Goal: Check status: Check status

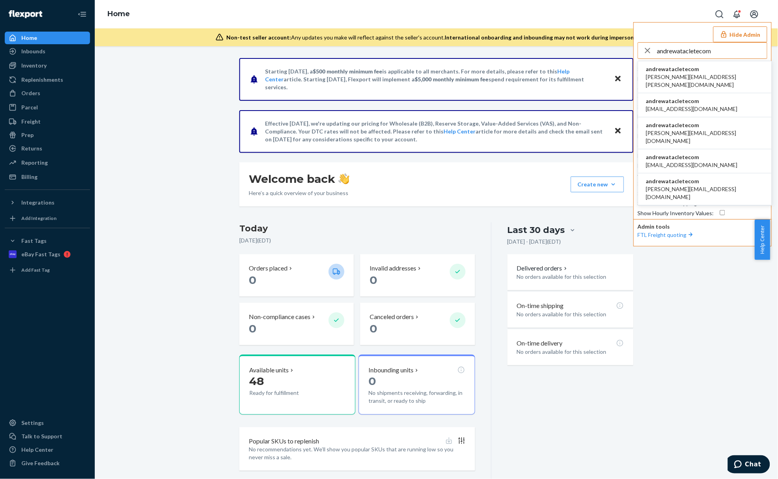
type input "andrewatacletecom"
click at [691, 71] on span "andrewatacletecom" at bounding box center [705, 69] width 118 height 8
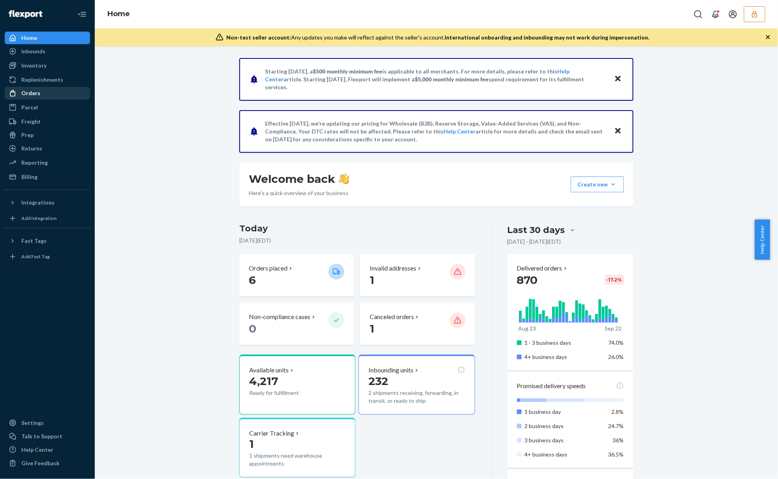
click at [48, 95] on div "Orders" at bounding box center [48, 93] width 84 height 11
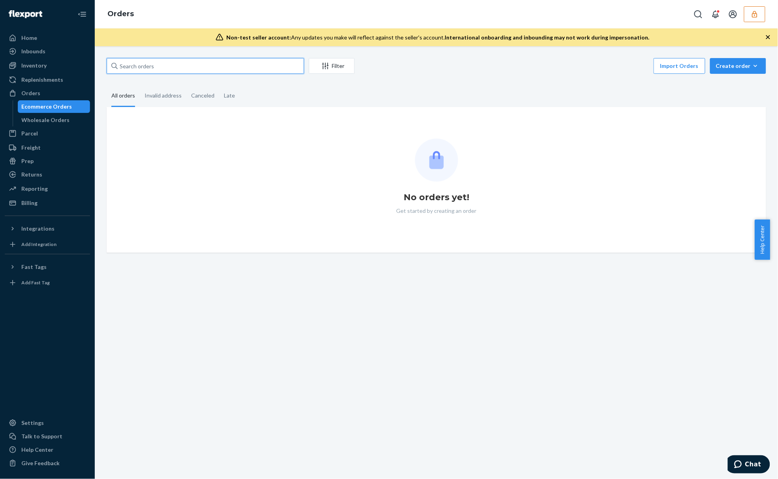
click at [173, 67] on input "text" at bounding box center [205, 66] width 197 height 16
paste input "26857"
type input "26857"
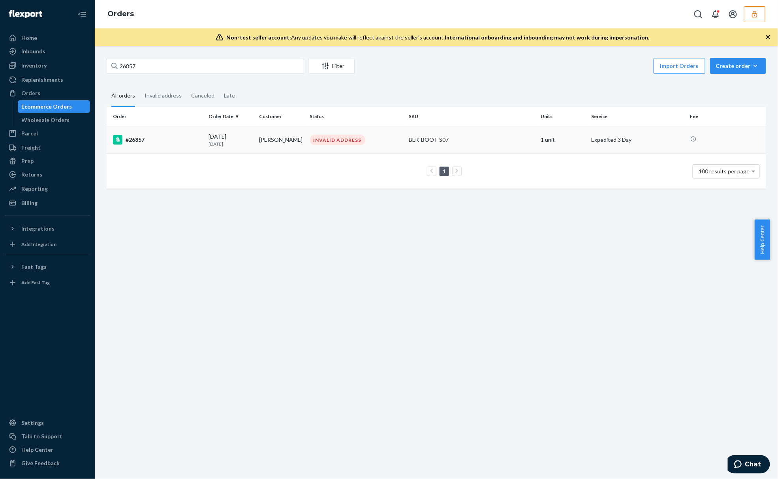
click at [304, 146] on td "Brody Robinson" at bounding box center [281, 140] width 51 height 28
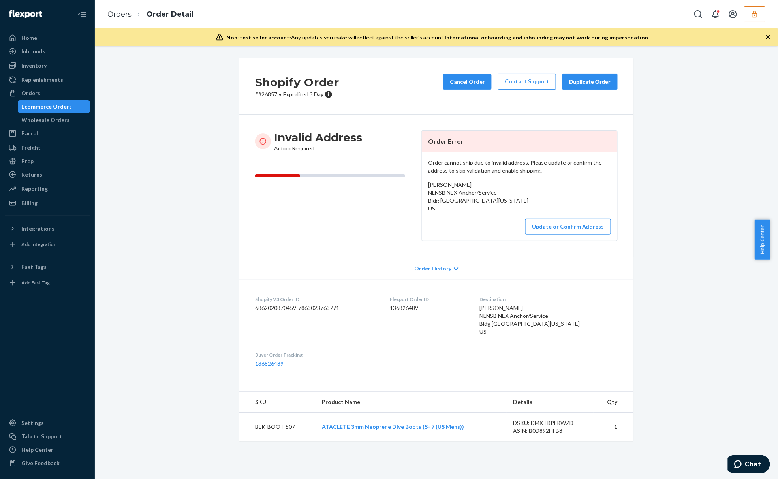
click at [180, 163] on div "Shopify Order # #26857 • Expedited 3 Day Cancel Order Contact Support Duplicate…" at bounding box center [436, 254] width 671 height 393
click at [460, 193] on span "Brody Robinson NLNSB NEX Anchor/Service Bldg 484 Groton, Connecticut 06340 US" at bounding box center [478, 196] width 100 height 30
click at [457, 193] on span "Brody Robinson NLNSB NEX Anchor/Service Bldg 484 Groton, Connecticut 06340 US" at bounding box center [478, 196] width 100 height 30
click at [510, 175] on p "Order cannot ship due to invalid address. Please update or confirm the address …" at bounding box center [519, 167] width 183 height 16
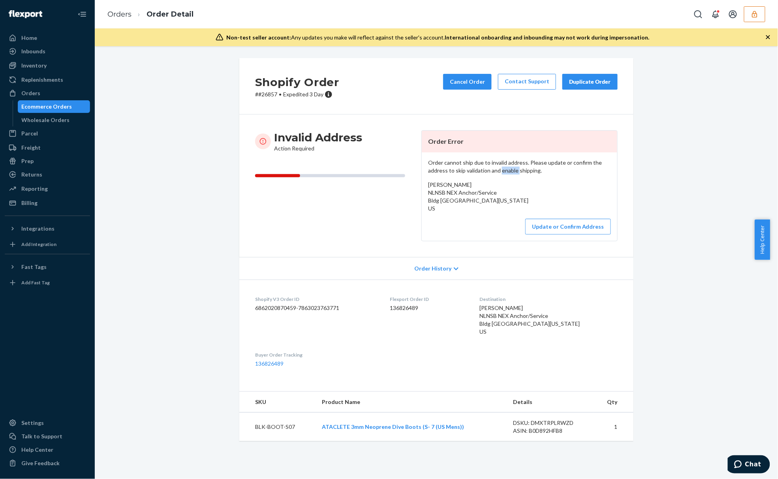
click at [510, 175] on p "Order cannot ship due to invalid address. Please update or confirm the address …" at bounding box center [519, 167] width 183 height 16
click at [465, 222] on div "Order cannot ship due to invalid address. Please update or confirm the address …" at bounding box center [519, 196] width 195 height 88
click at [573, 235] on button "Update or Confirm Address" at bounding box center [568, 227] width 86 height 16
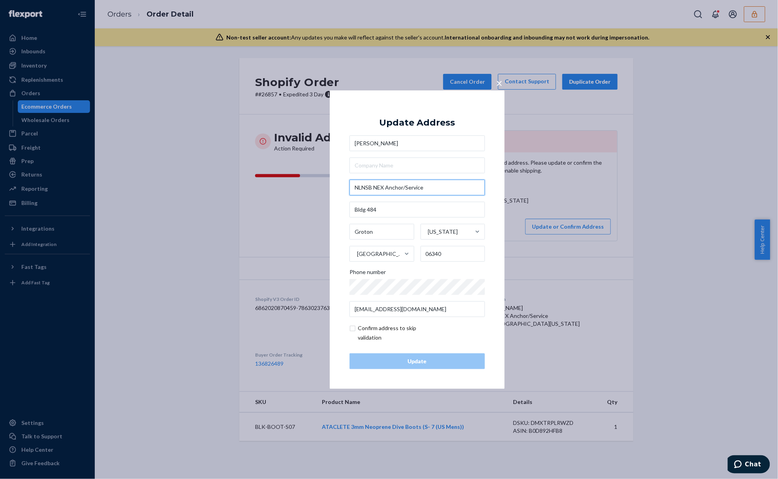
click at [404, 190] on input "NLNSB NEX Anchor/Service" at bounding box center [416, 188] width 135 height 16
click at [415, 186] on input "NLNSB NEX Anchor/Service" at bounding box center [416, 188] width 135 height 16
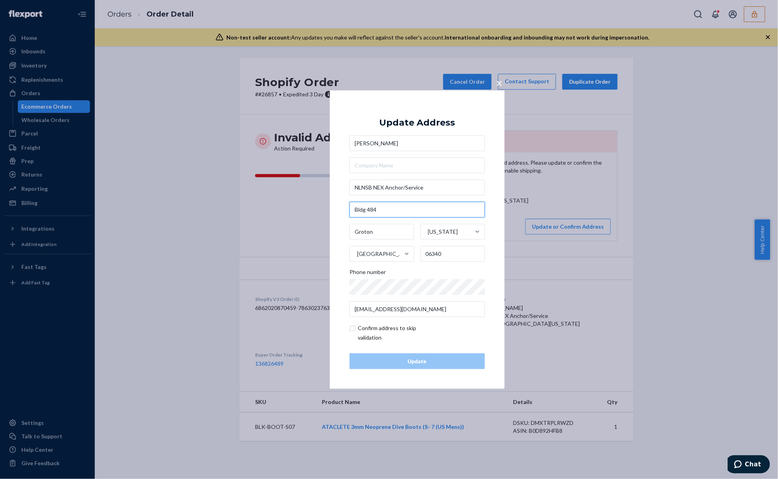
click at [419, 215] on input "Bldg 484" at bounding box center [416, 210] width 135 height 16
click at [419, 212] on input "Bldg 484" at bounding box center [416, 210] width 135 height 16
click at [437, 190] on input "NLNSB NEX Anchor/Service" at bounding box center [416, 188] width 135 height 16
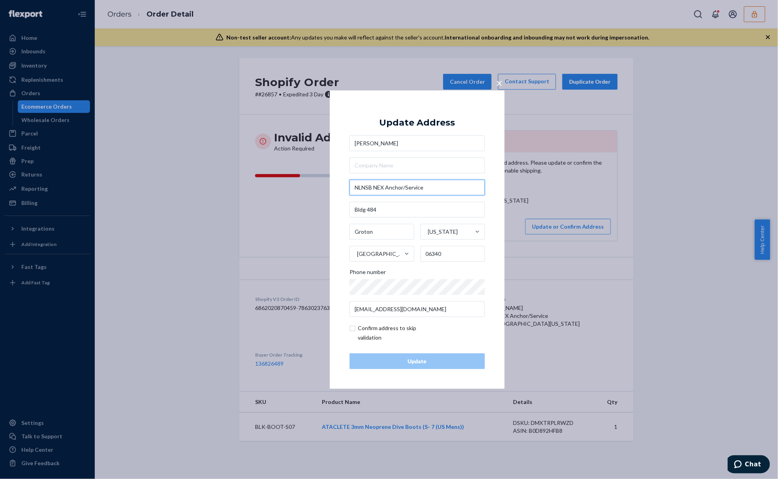
click at [437, 190] on input "NLNSB NEX Anchor/Service" at bounding box center [416, 188] width 135 height 16
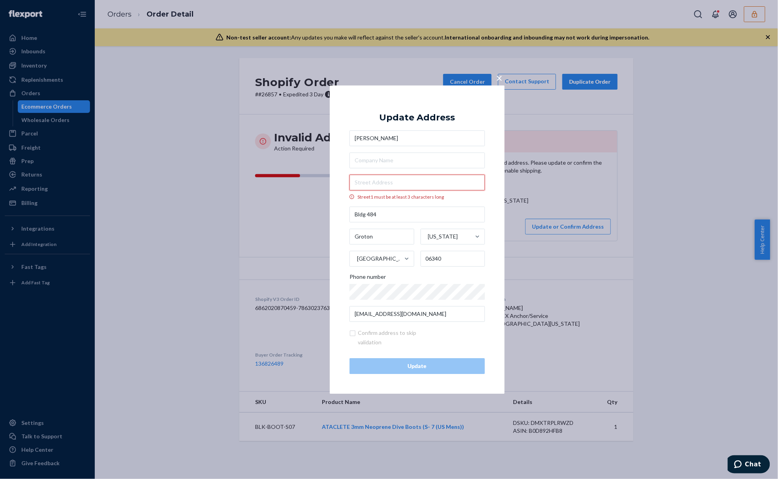
paste input "NLNSB NEX Anchor/Service"
type input "NLNSB NEX Anchor/Service"
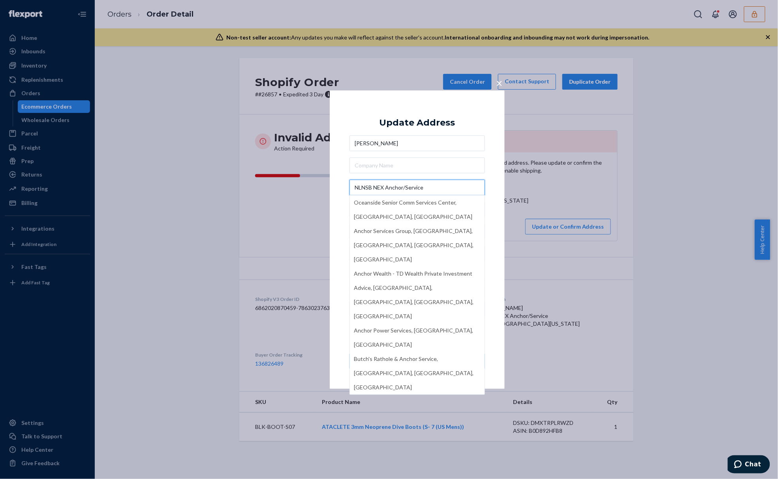
click at [412, 187] on input "NLNSB NEX Anchor/Service" at bounding box center [416, 188] width 135 height 16
click at [501, 79] on span "×" at bounding box center [499, 82] width 6 height 13
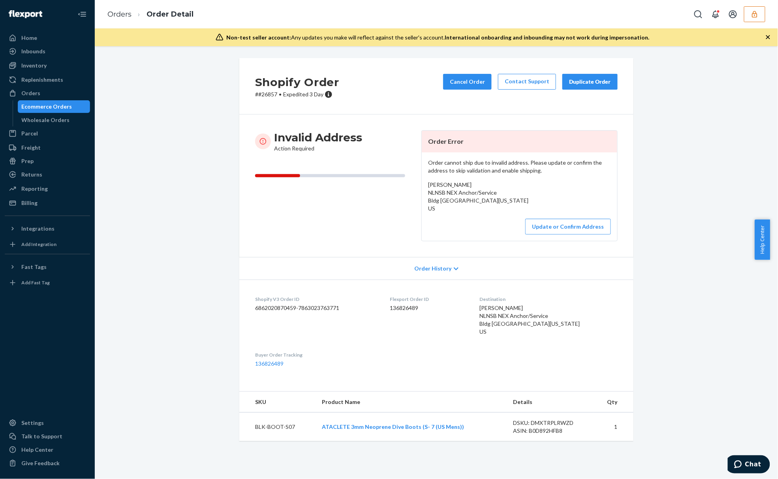
click at [463, 196] on div "Brody Robinson NLNSB NEX Anchor/Service Bldg 484 Groton, Connecticut 06340 US" at bounding box center [519, 197] width 183 height 32
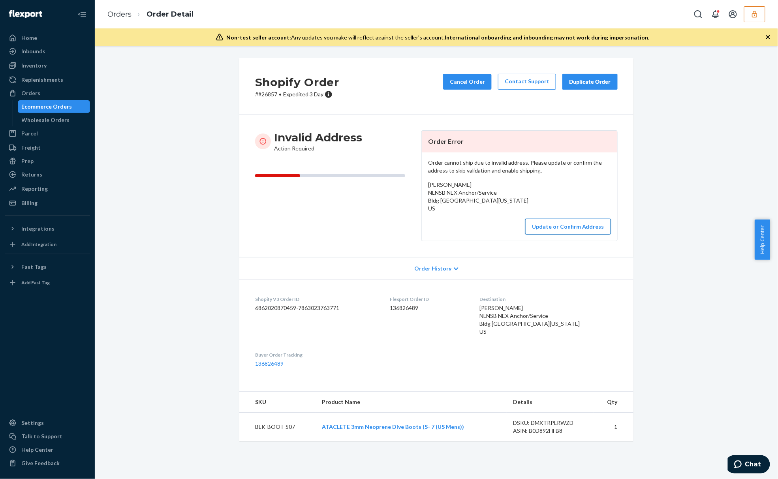
click at [534, 234] on button "Update or Confirm Address" at bounding box center [568, 227] width 86 height 16
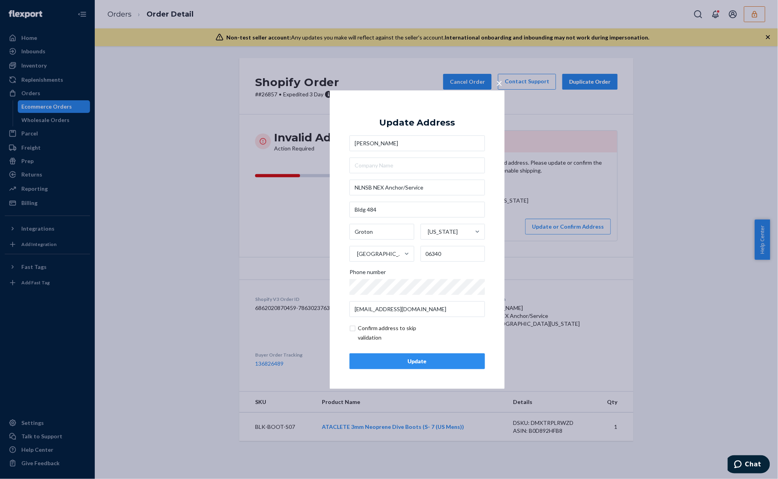
click at [498, 85] on span "×" at bounding box center [499, 82] width 6 height 13
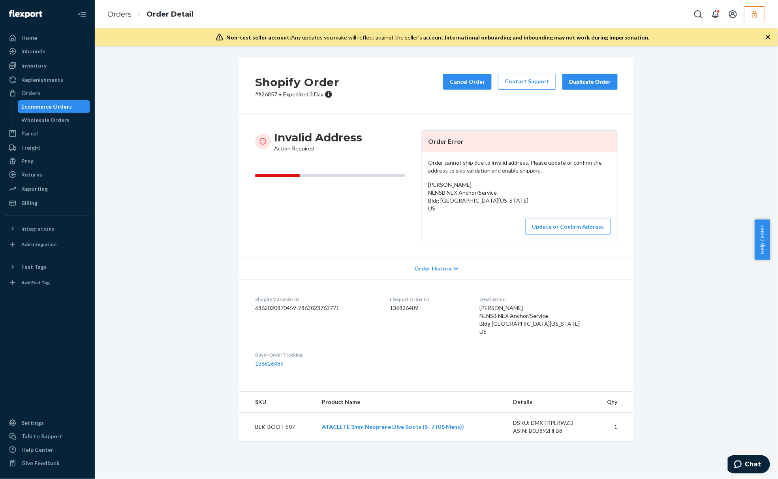
drag, startPoint x: 435, startPoint y: 272, endPoint x: 452, endPoint y: 272, distance: 17.0
click at [435, 272] on div "Order History" at bounding box center [436, 268] width 394 height 23
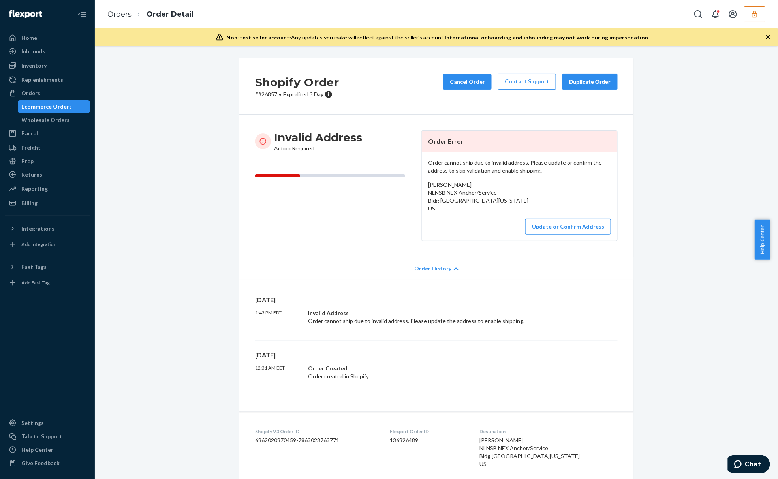
click at [347, 325] on div "Invalid Address Order cannot ship due to invalid address. Please update the add…" at bounding box center [424, 317] width 233 height 16
click at [165, 109] on div "Shopify Order # #26857 • Expedited 3 Day Cancel Order Contact Support Duplicate…" at bounding box center [436, 320] width 671 height 525
click at [163, 108] on div "Shopify Order # #26857 • Expedited 3 Day Cancel Order Contact Support Duplicate…" at bounding box center [436, 320] width 671 height 525
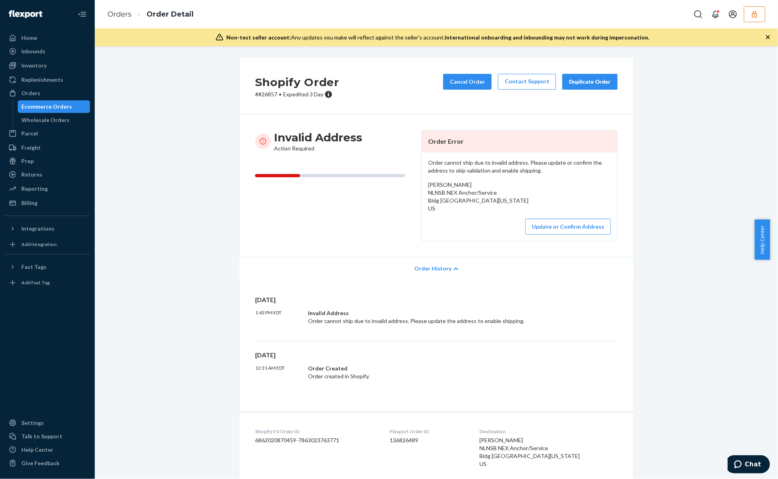
click at [160, 106] on div "Shopify Order # #26857 • Expedited 3 Day Cancel Order Contact Support Duplicate…" at bounding box center [436, 320] width 671 height 525
drag, startPoint x: 425, startPoint y: 185, endPoint x: 476, endPoint y: 185, distance: 50.9
click at [476, 185] on div "Brody Robinson NLNSB NEX Anchor/Service Bldg 484 Groton, Connecticut 06340 US" at bounding box center [519, 197] width 183 height 32
copy span "Brody Robinson"
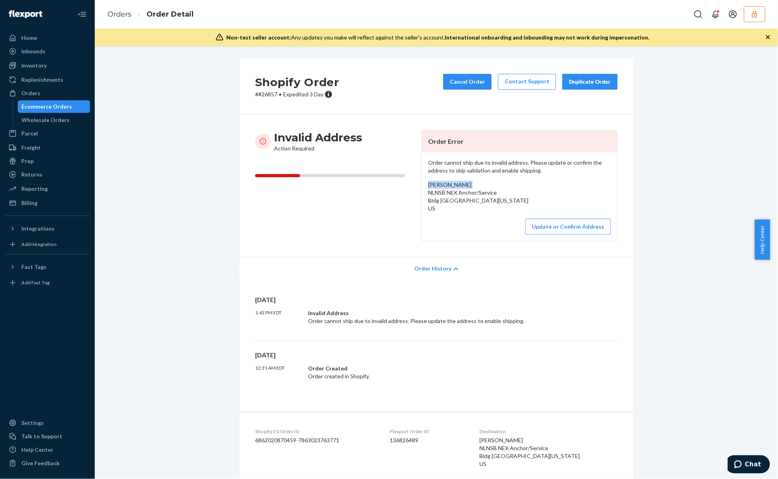
drag, startPoint x: 165, startPoint y: 193, endPoint x: 272, endPoint y: 182, distance: 107.6
click at [164, 193] on div "Shopify Order # #26857 • Expedited 3 Day Cancel Order Contact Support Duplicate…" at bounding box center [436, 320] width 671 height 525
click at [549, 235] on button "Update or Confirm Address" at bounding box center [568, 227] width 86 height 16
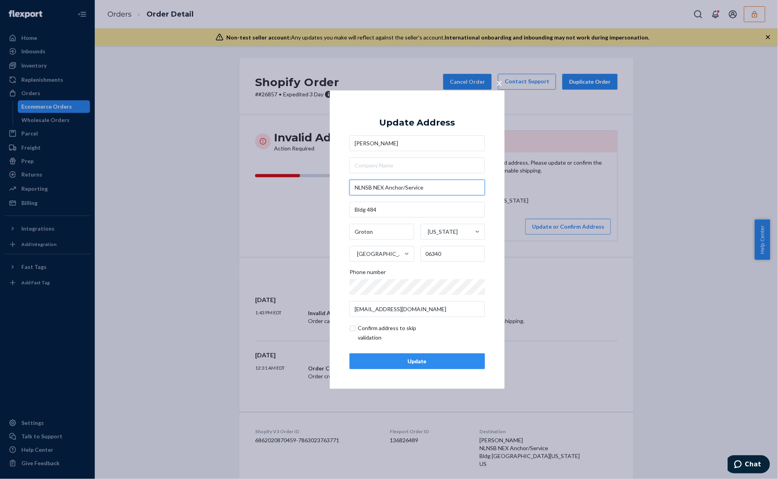
click at [375, 189] on input "NLNSB NEX Anchor/Service" at bounding box center [416, 188] width 135 height 16
click at [374, 212] on input "Bldg 484" at bounding box center [416, 210] width 135 height 16
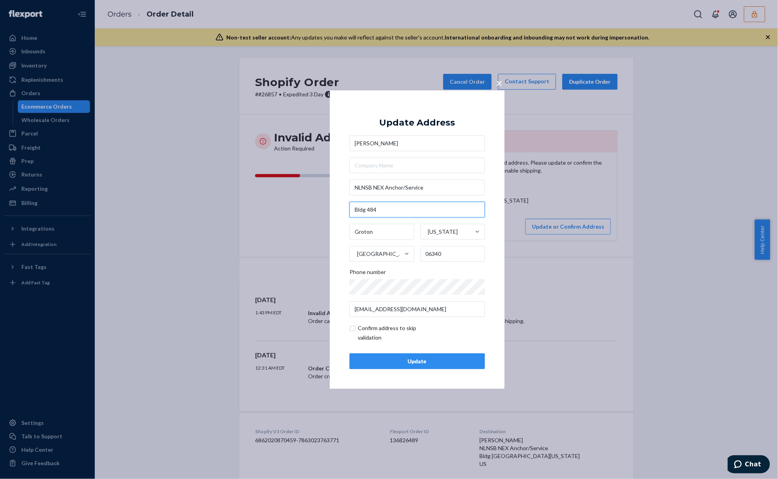
click at [374, 212] on input "Bldg 484" at bounding box center [416, 210] width 135 height 16
click at [349, 108] on div "× Update Address Brody Robinson NLNSB NEX Anchor/Service Bldg 484 Groton Connec…" at bounding box center [417, 239] width 175 height 299
click at [359, 233] on input "Groton" at bounding box center [381, 232] width 65 height 16
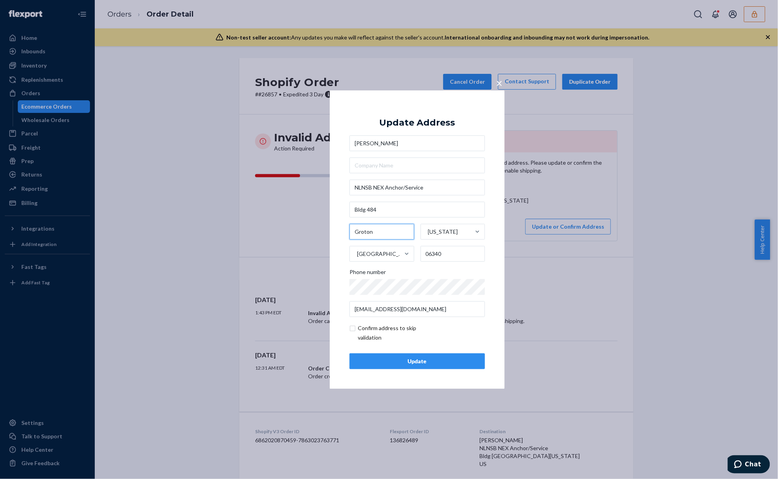
click at [379, 234] on input "Groton" at bounding box center [381, 232] width 65 height 16
click at [371, 231] on input "Groton" at bounding box center [381, 232] width 65 height 16
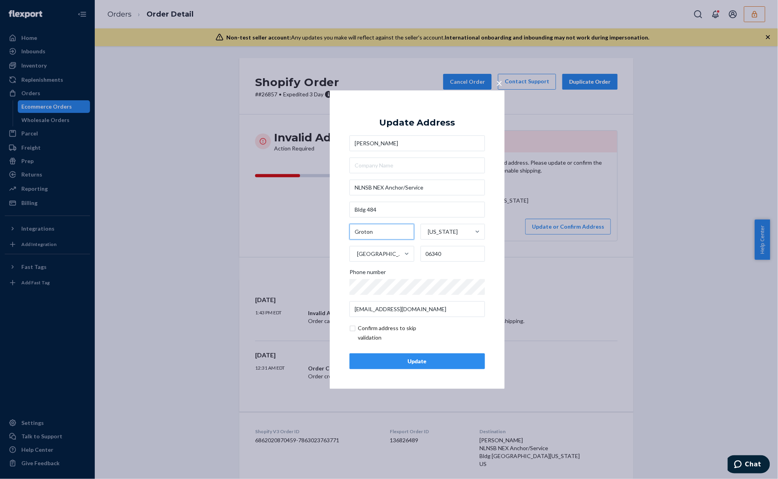
click at [366, 231] on input "Groton" at bounding box center [381, 232] width 65 height 16
click at [361, 228] on input "Groton" at bounding box center [381, 232] width 65 height 16
click at [434, 252] on input "06340" at bounding box center [453, 254] width 65 height 16
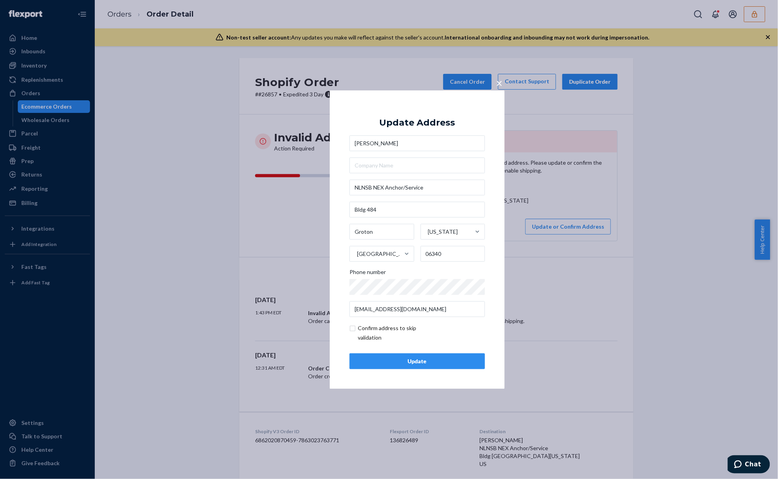
click at [342, 215] on div "× Update Address Brody Robinson NLNSB NEX Anchor/Service Bldg 484 Groton Connec…" at bounding box center [417, 239] width 175 height 299
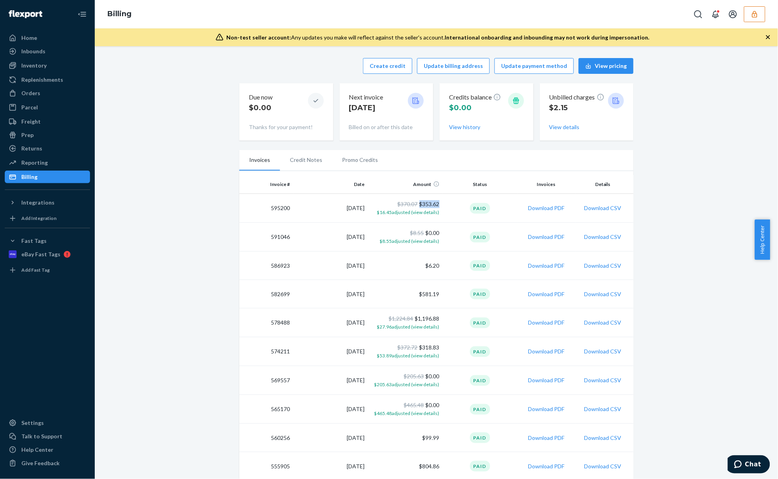
click at [751, 14] on icon "button" at bounding box center [755, 14] width 8 height 8
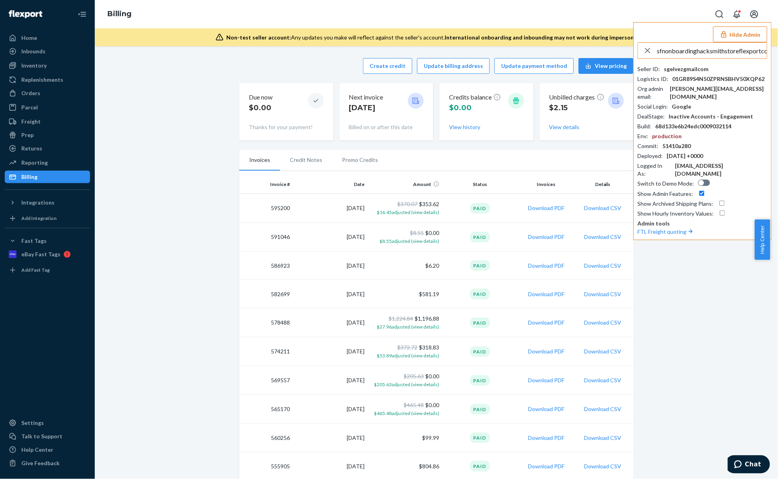
scroll to position [0, 7]
type input "sfnonboardinghacksmithstoreflexportcom"
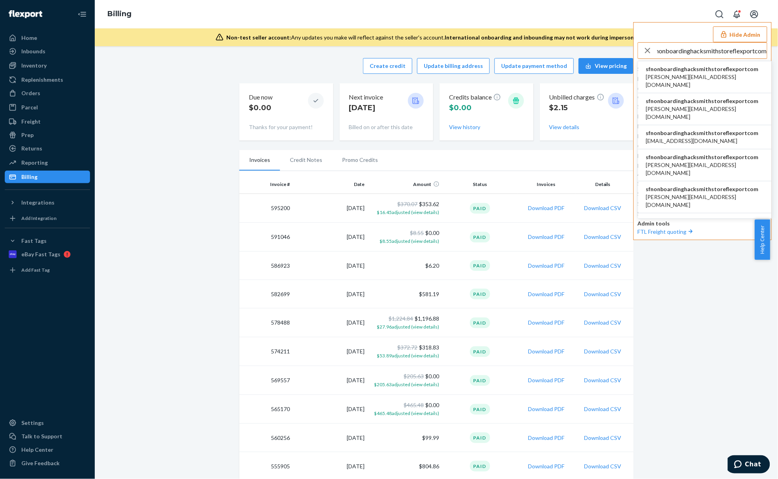
click at [706, 67] on span "sfnonboardinghacksmithstoreflexportcom" at bounding box center [705, 69] width 118 height 8
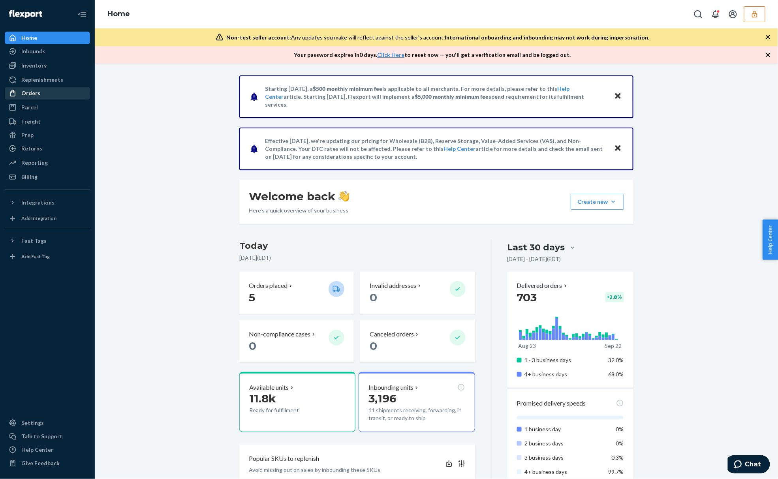
click at [73, 92] on div "Orders" at bounding box center [48, 93] width 84 height 11
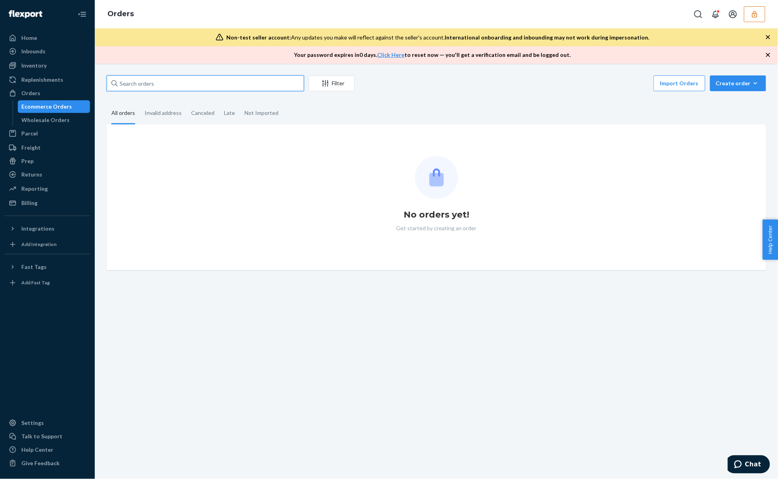
click at [130, 87] on input "text" at bounding box center [205, 83] width 197 height 16
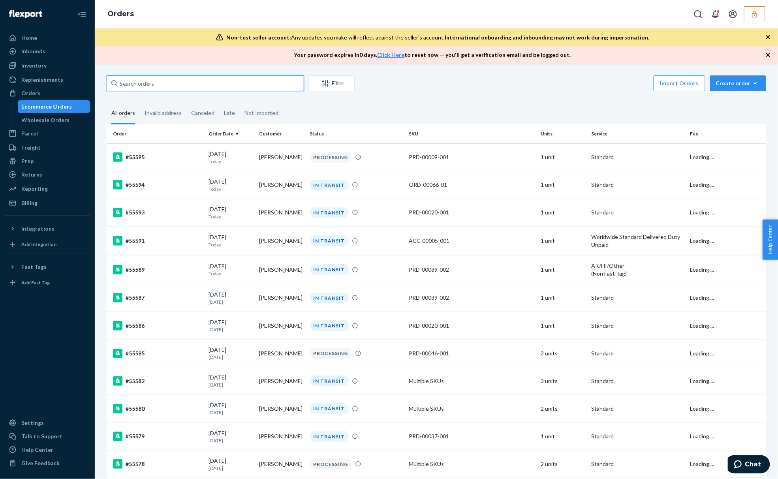
paste input "sfnonboardinghacksmithstoreflexportcom"
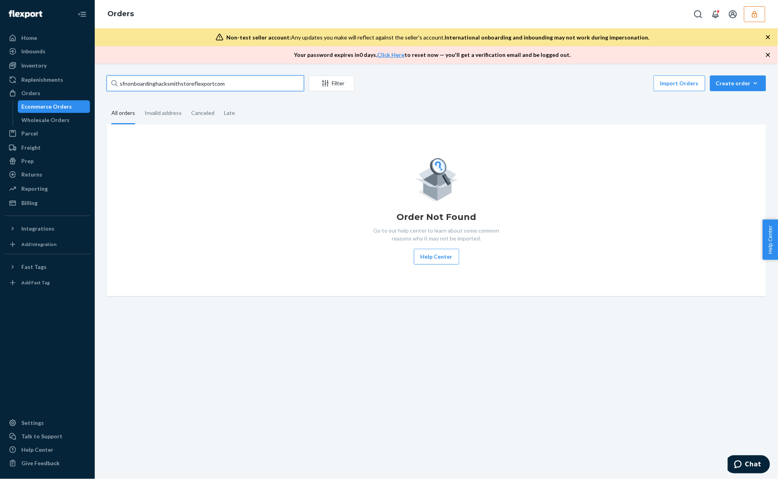
click at [186, 84] on input "sfnonboardinghacksmithstoreflexportcom" at bounding box center [205, 83] width 197 height 16
paste input "54029"
type input "54029"
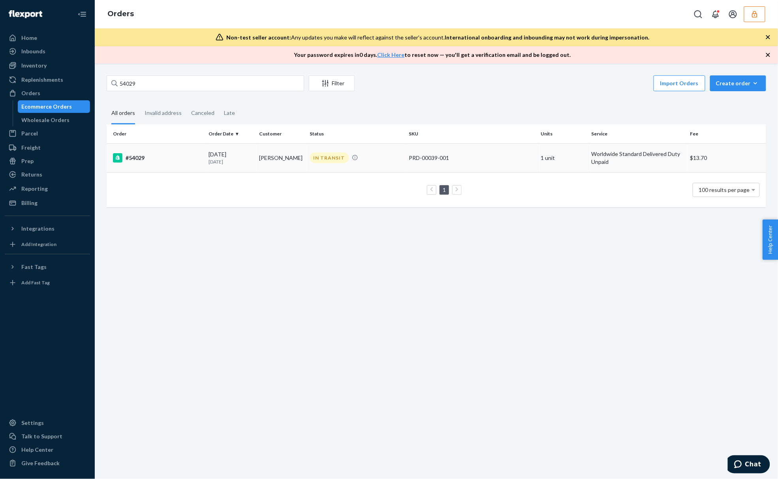
click at [269, 166] on td "Axel Richard" at bounding box center [281, 157] width 51 height 29
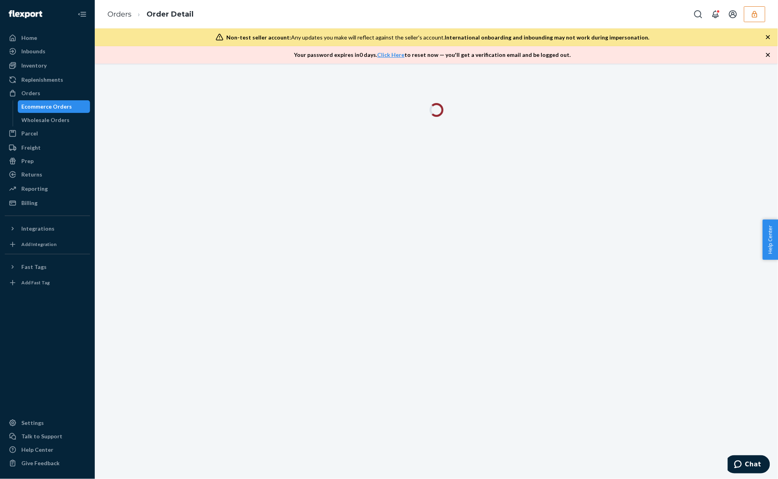
click at [766, 38] on icon "button" at bounding box center [768, 37] width 8 height 8
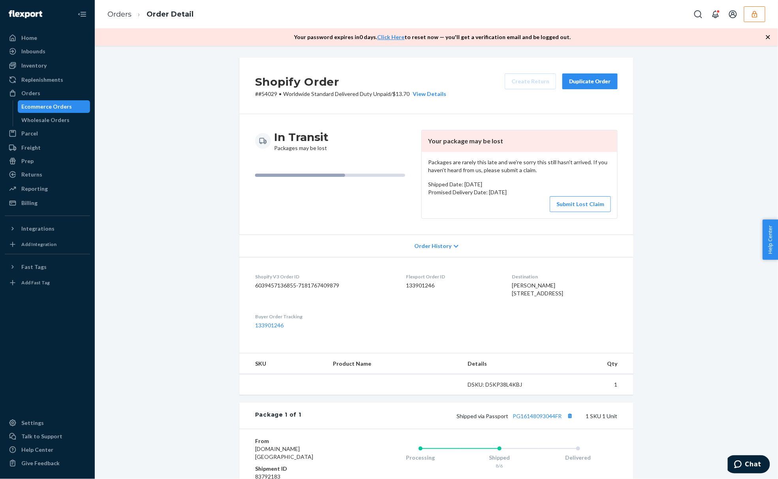
click at [768, 37] on icon "button" at bounding box center [768, 37] width 4 height 4
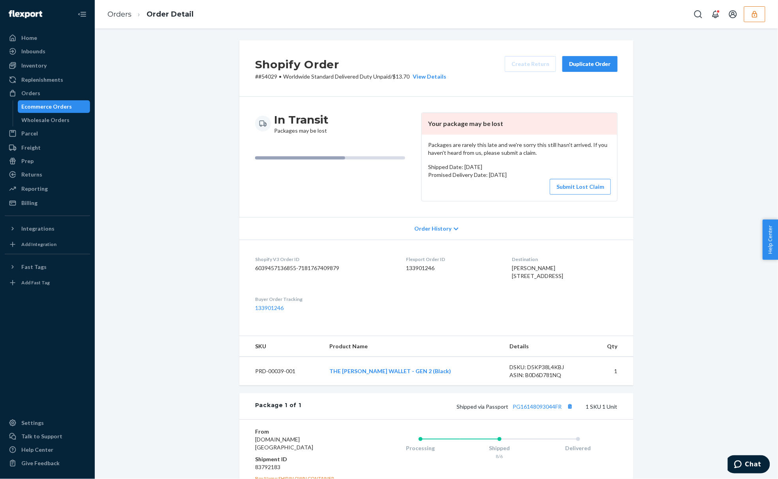
click at [490, 149] on p "Packages are rarely this late and we're sorry this still hasn't arrived. If you…" at bounding box center [519, 149] width 183 height 16
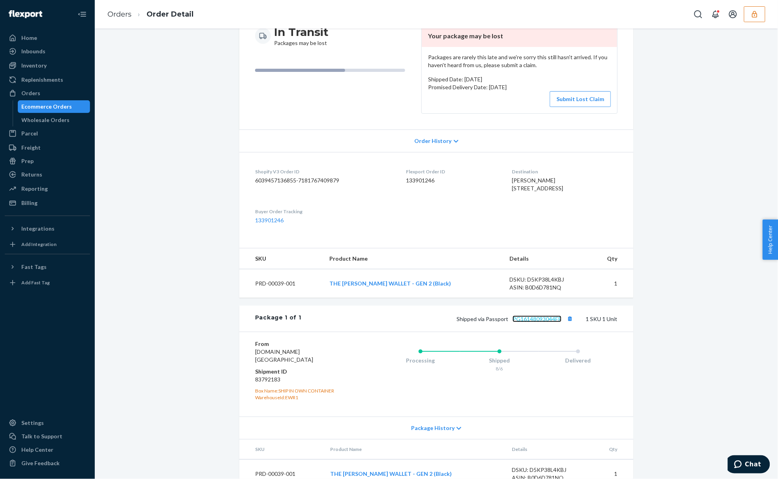
click at [524, 322] on link "PG16148093044FR" at bounding box center [537, 319] width 49 height 7
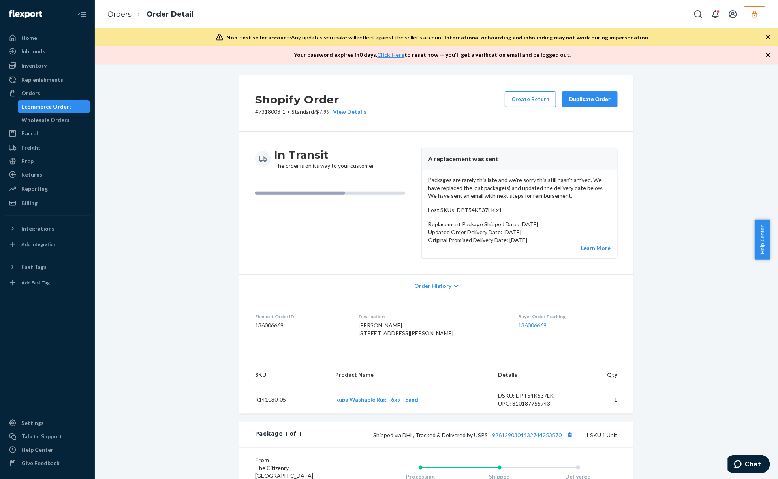
click at [513, 183] on p "Packages are rarely this late and we're sorry this still hasn't arrived. We hav…" at bounding box center [519, 188] width 183 height 24
click at [516, 195] on p "Packages are rarely this late and we're sorry this still hasn't arrived. We hav…" at bounding box center [519, 188] width 183 height 24
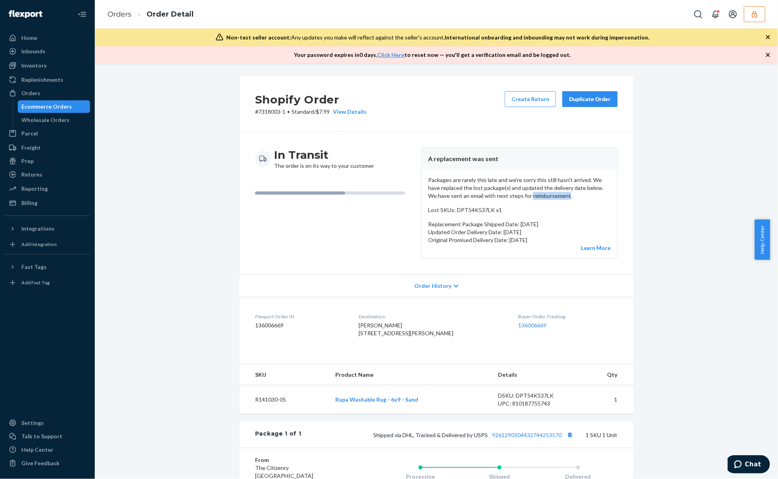
click at [516, 195] on p "Packages are rarely this late and we're sorry this still hasn't arrived. We hav…" at bounding box center [519, 188] width 183 height 24
click at [276, 325] on dd "136006669" at bounding box center [300, 325] width 91 height 8
click at [277, 325] on dd "136006669" at bounding box center [300, 325] width 91 height 8
copy dd "136006669"
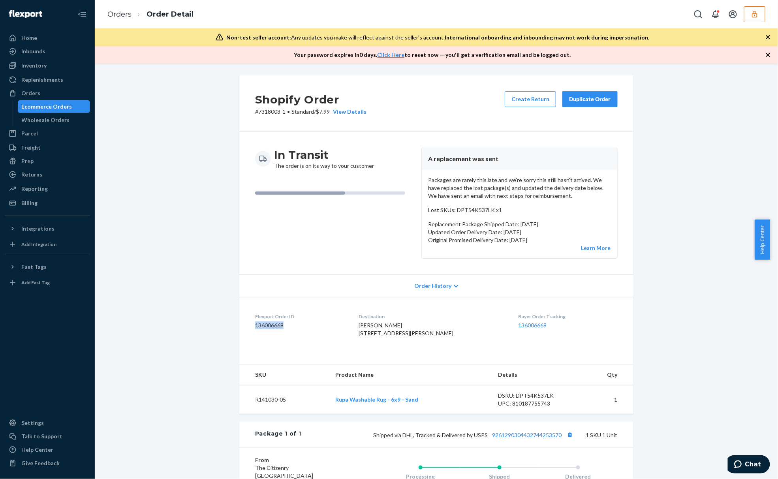
click at [458, 173] on div "Packages are rarely this late and we're sorry this still hasn't arrived. We hav…" at bounding box center [519, 214] width 195 height 88
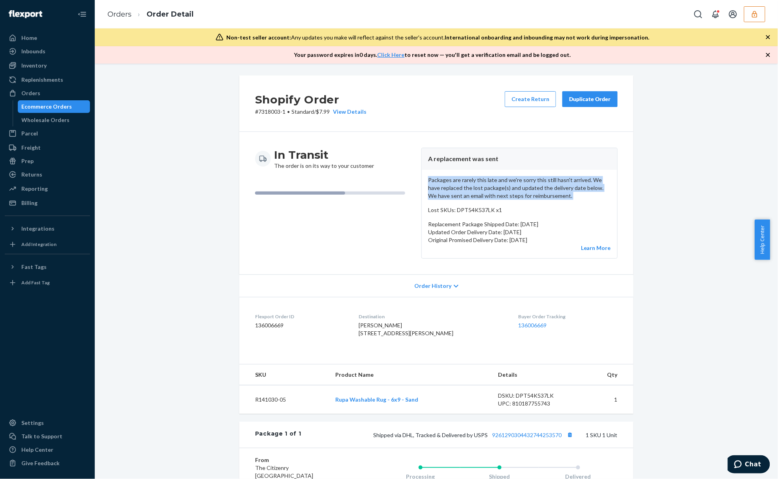
click at [458, 173] on div "Packages are rarely this late and we're sorry this still hasn't arrived. We hav…" at bounding box center [519, 214] width 195 height 88
click at [462, 163] on header "A replacement was sent" at bounding box center [519, 159] width 195 height 22
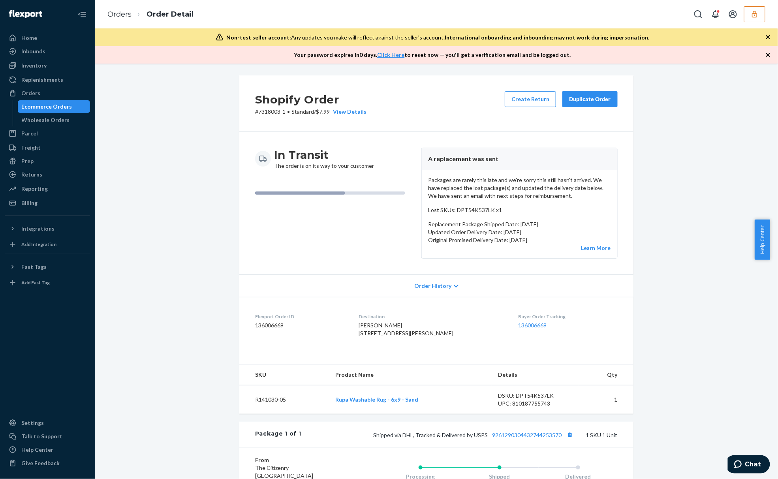
click at [471, 179] on p "Packages are rarely this late and we're sorry this still hasn't arrived. We hav…" at bounding box center [519, 188] width 183 height 24
click at [472, 180] on p "Packages are rarely this late and we're sorry this still hasn't arrived. We hav…" at bounding box center [519, 188] width 183 height 24
click at [472, 193] on p "Packages are rarely this late and we're sorry this still hasn't arrived. We hav…" at bounding box center [519, 188] width 183 height 24
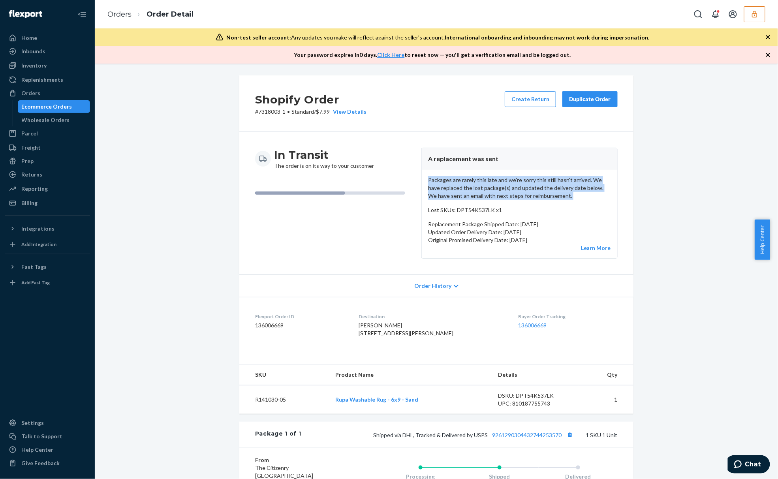
click at [472, 193] on p "Packages are rarely this late and we're sorry this still hasn't arrived. We hav…" at bounding box center [519, 188] width 183 height 24
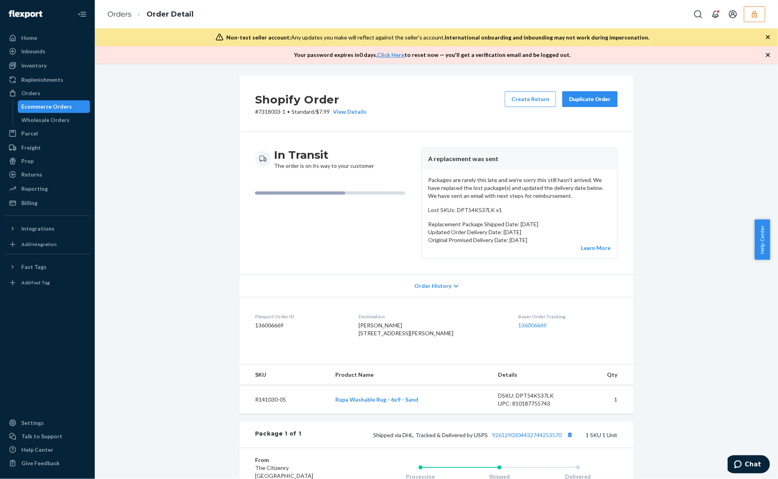
click at [407, 294] on div "Order History" at bounding box center [436, 285] width 394 height 23
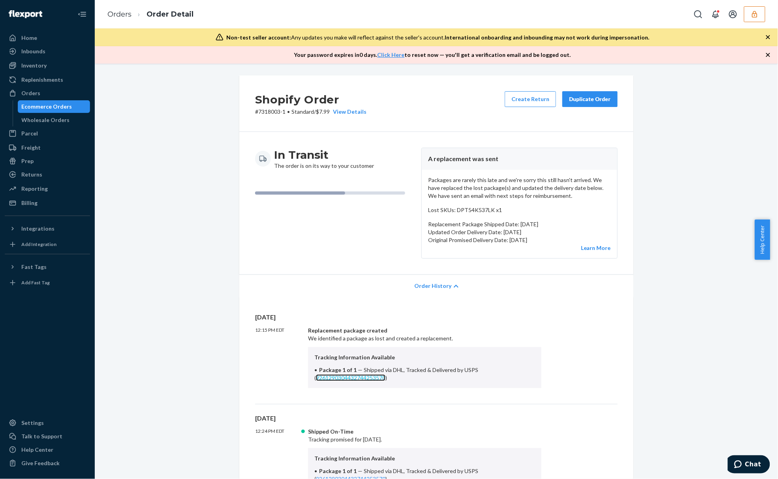
click at [355, 378] on link "9261290304432744253570" at bounding box center [350, 377] width 69 height 7
click at [372, 378] on link "9261290304432744253570" at bounding box center [350, 377] width 69 height 7
click at [315, 348] on div "Tracking Information Available Package 1 of 1 — Shipped via DHL, Tracked & Deli…" at bounding box center [424, 367] width 233 height 41
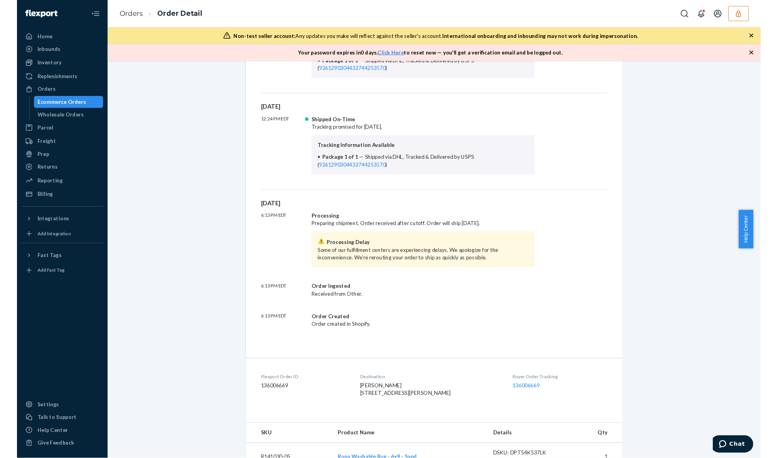
scroll to position [536, 0]
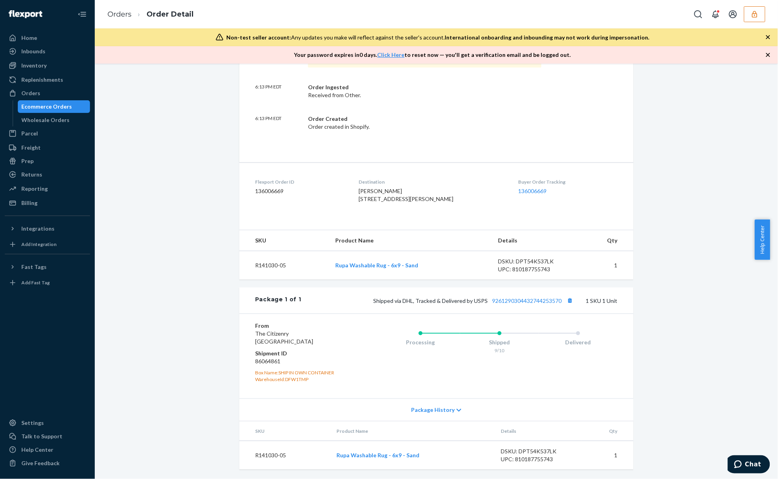
click at [250, 358] on div "From The Citizenry Lewisville, TX 75067 Shipment ID 86064861 Box Name: SHIP IN …" at bounding box center [436, 356] width 394 height 85
copy dd "86064861"
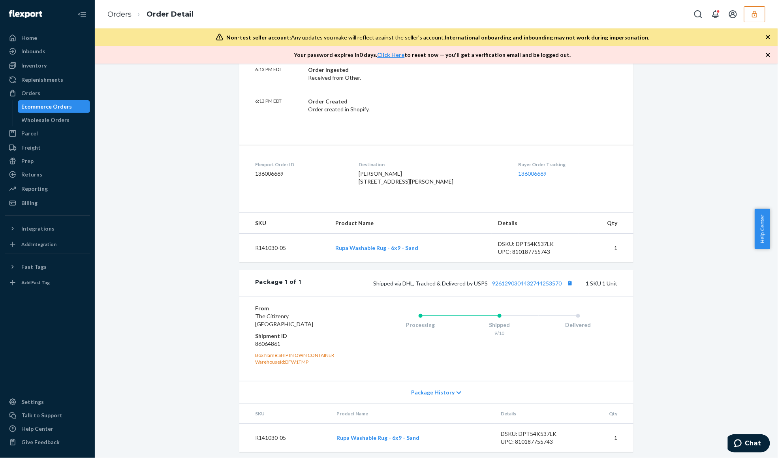
click at [205, 162] on div "Shopify Order # 7318003-1 • Standard / $7.99 View Details Create Return Duplica…" at bounding box center [436, 0] width 671 height 922
click at [276, 173] on dd "136006669" at bounding box center [300, 174] width 91 height 8
copy dd "136006669"
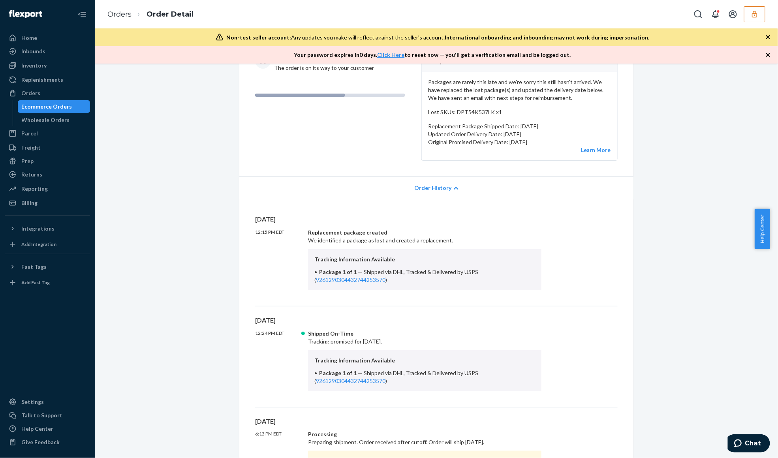
scroll to position [0, 0]
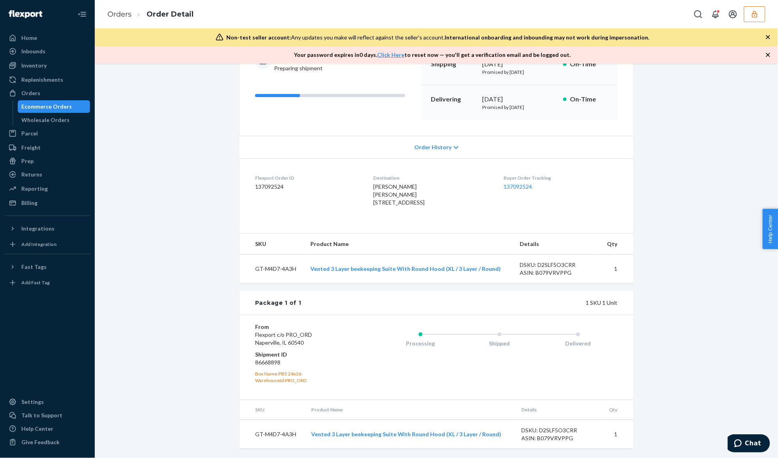
scroll to position [26, 0]
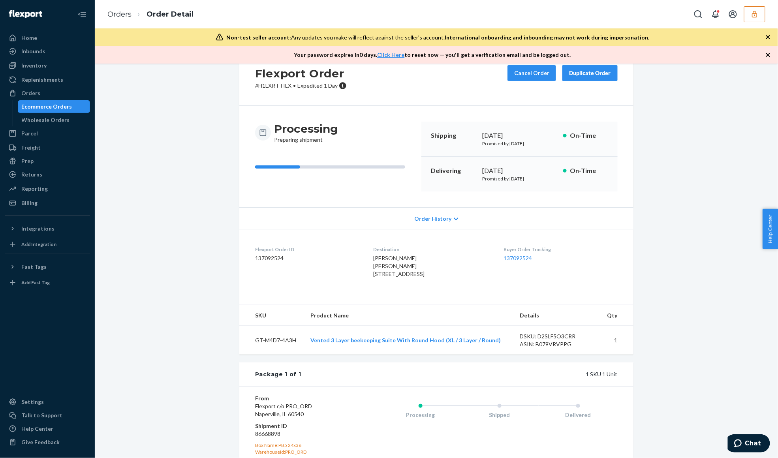
click at [429, 226] on div "Order History" at bounding box center [436, 218] width 394 height 23
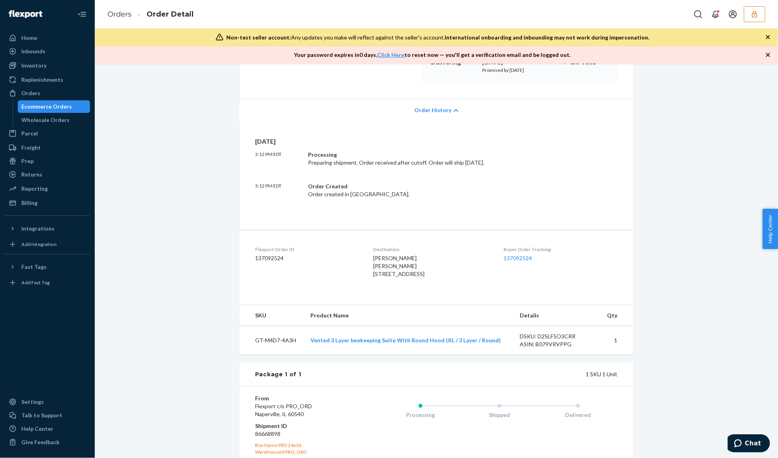
click at [338, 163] on div "Processing Preparing shipment. Order received after cutoff. Order will ship Sep…" at bounding box center [424, 159] width 233 height 16
drag, startPoint x: 274, startPoint y: 185, endPoint x: 245, endPoint y: 182, distance: 29.0
click at [245, 182] on div "Yesterday 3:12 PM EDT Processing Preparing shipment. Order received after cutof…" at bounding box center [436, 175] width 394 height 109
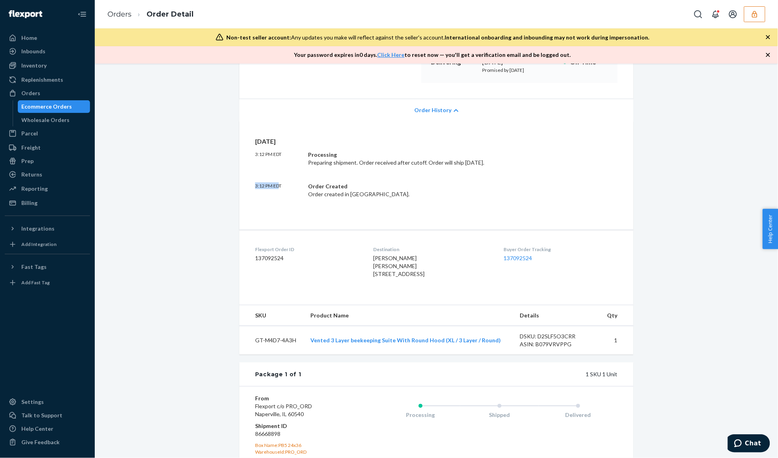
click at [261, 186] on p "3:12 PM EDT" at bounding box center [278, 190] width 47 height 16
click at [267, 186] on p "3:12 PM EDT" at bounding box center [278, 190] width 47 height 16
drag, startPoint x: 269, startPoint y: 187, endPoint x: 278, endPoint y: 187, distance: 9.9
click at [246, 187] on div "Yesterday 3:12 PM EDT Processing Preparing shipment. Order received after cutof…" at bounding box center [436, 175] width 394 height 109
click at [425, 163] on div "Processing Preparing shipment. Order received after cutoff. Order will ship Sep…" at bounding box center [424, 159] width 233 height 16
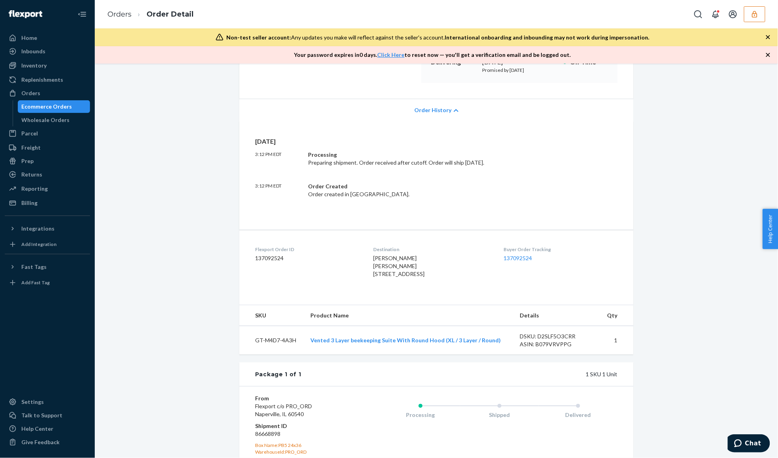
click at [410, 163] on div "Processing Preparing shipment. Order received after cutoff. Order will ship Sep…" at bounding box center [424, 159] width 233 height 16
click at [435, 163] on div "Processing Preparing shipment. Order received after cutoff. Order will ship Sep…" at bounding box center [424, 159] width 233 height 16
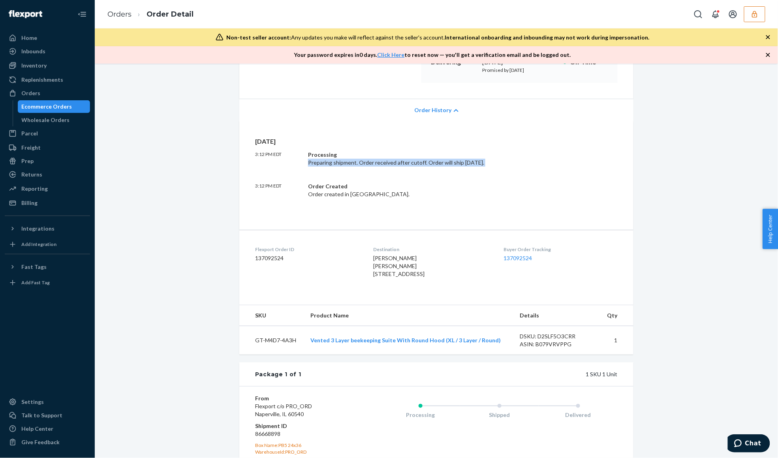
click at [435, 163] on div "Processing Preparing shipment. Order received after cutoff. Order will ship Sep…" at bounding box center [424, 159] width 233 height 16
click at [753, 22] on div "Orders Order Detail" at bounding box center [436, 14] width 683 height 28
click at [762, 5] on div "Orders Order Detail" at bounding box center [436, 14] width 683 height 28
click at [758, 13] on icon "button" at bounding box center [755, 14] width 8 height 8
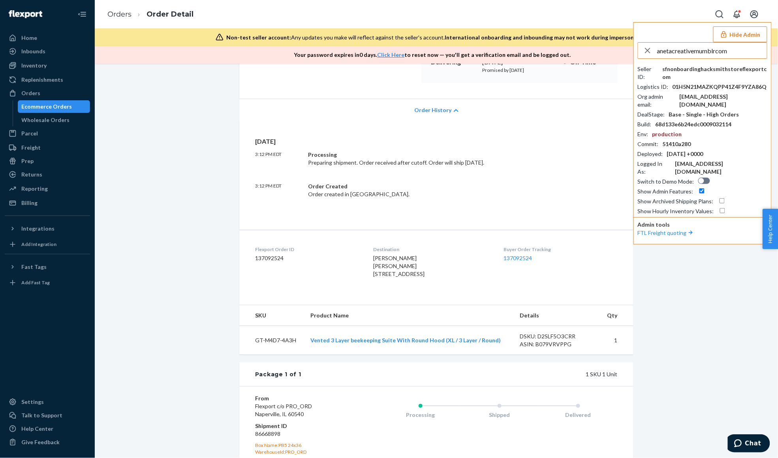
type input "anetacreativemumblrcom"
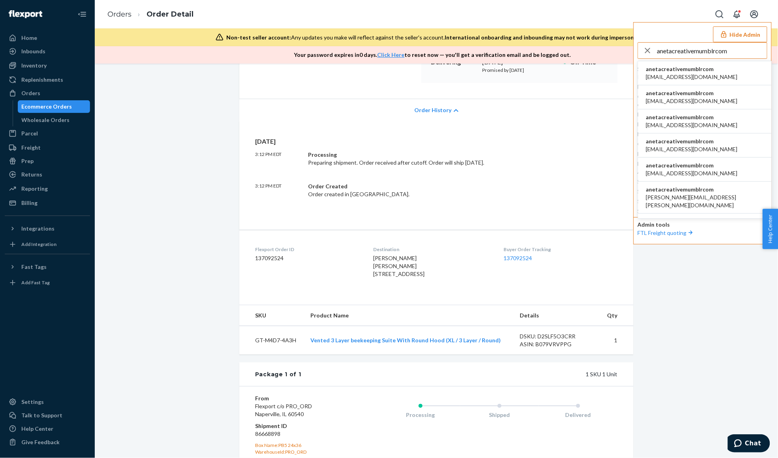
click at [719, 75] on li "anetacreativemumblrcom aleksa@piccalio.com" at bounding box center [704, 73] width 133 height 24
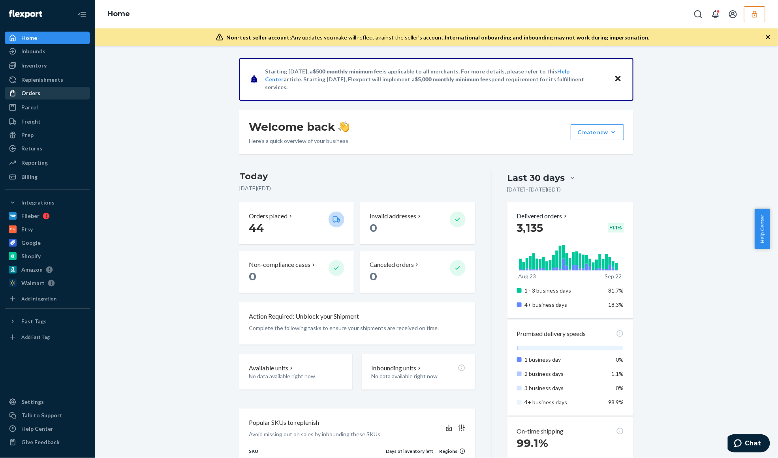
click at [54, 95] on div "Orders" at bounding box center [48, 93] width 84 height 11
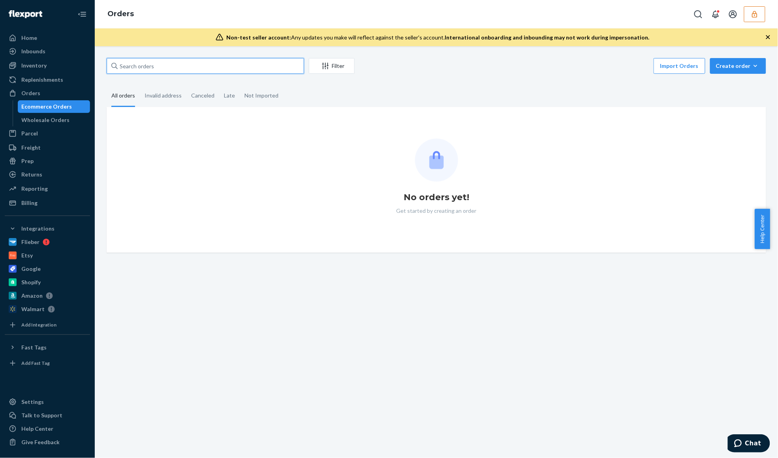
click at [171, 65] on input "text" at bounding box center [205, 66] width 197 height 16
paste input "134565963"
type input "134565963"
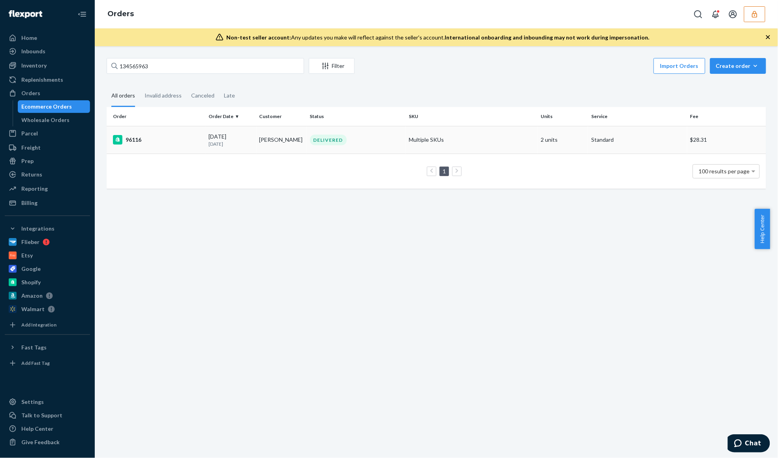
click at [242, 141] on p "[DATE]" at bounding box center [231, 144] width 44 height 7
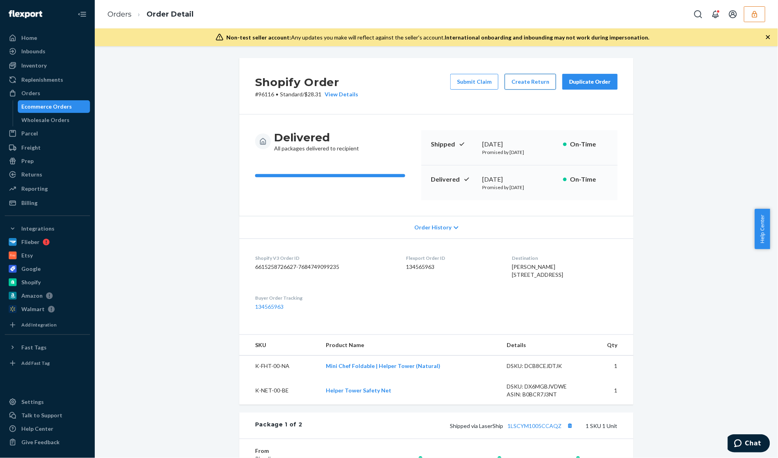
click at [523, 85] on button "Create Return" at bounding box center [530, 82] width 51 height 16
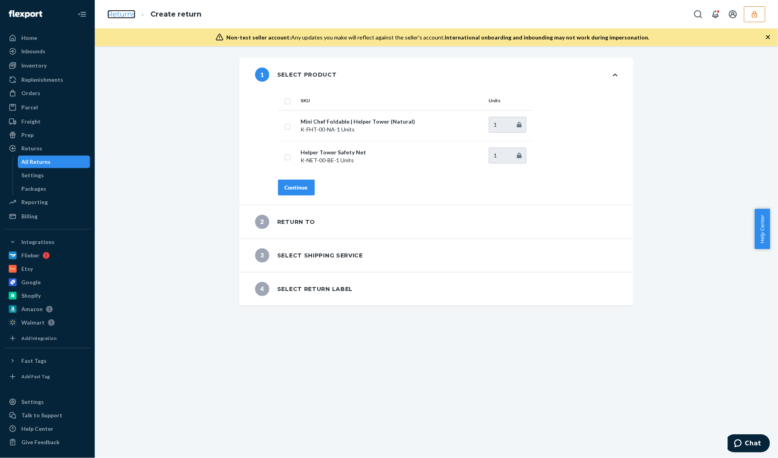
click at [127, 17] on link "Returns" at bounding box center [121, 14] width 28 height 9
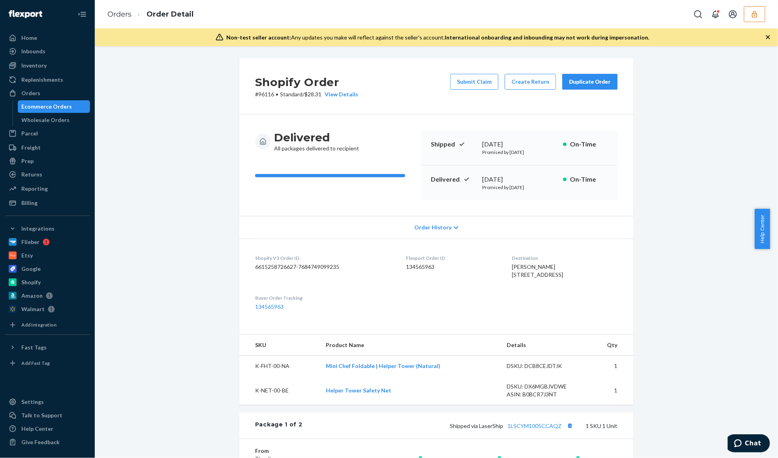
click at [748, 16] on button "button" at bounding box center [754, 14] width 21 height 16
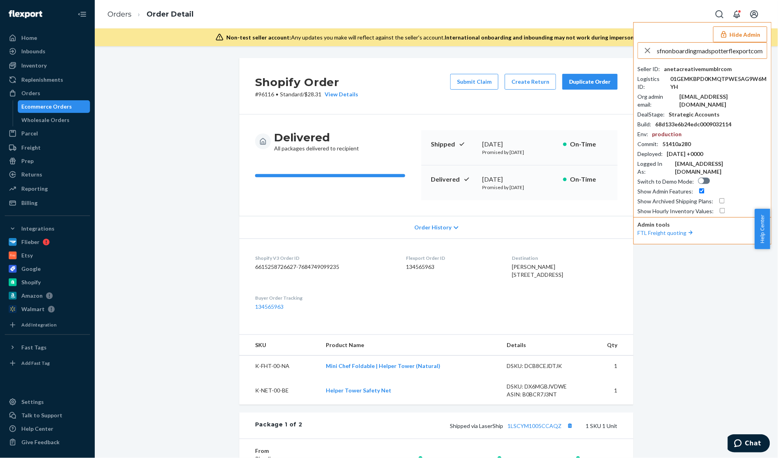
type input "sfnonboardingmadspotterflexportcom"
click at [693, 71] on span "sfnonboardingmadspotterflexportcom" at bounding box center [697, 69] width 103 height 8
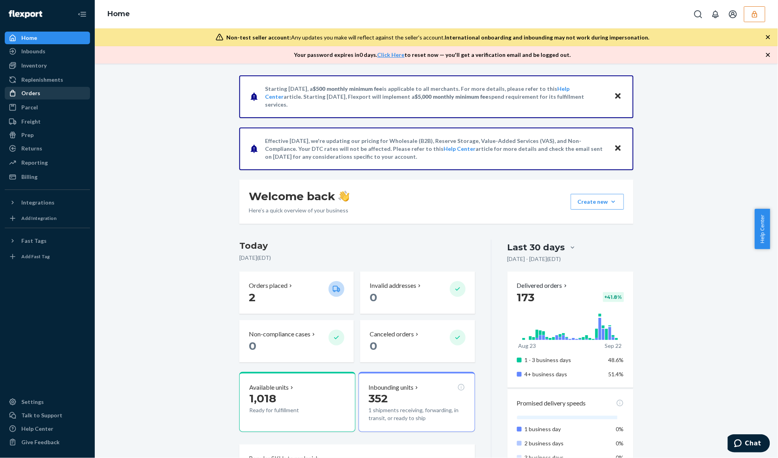
click at [48, 97] on div "Orders" at bounding box center [48, 93] width 84 height 11
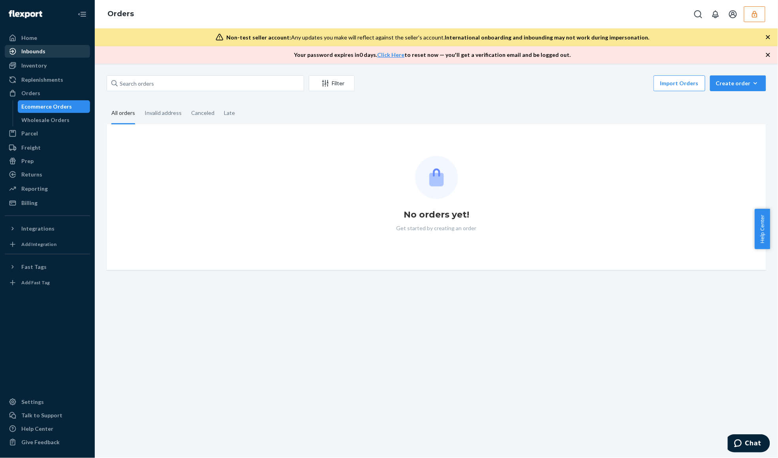
click at [71, 57] on div "Inbounds" at bounding box center [48, 51] width 84 height 11
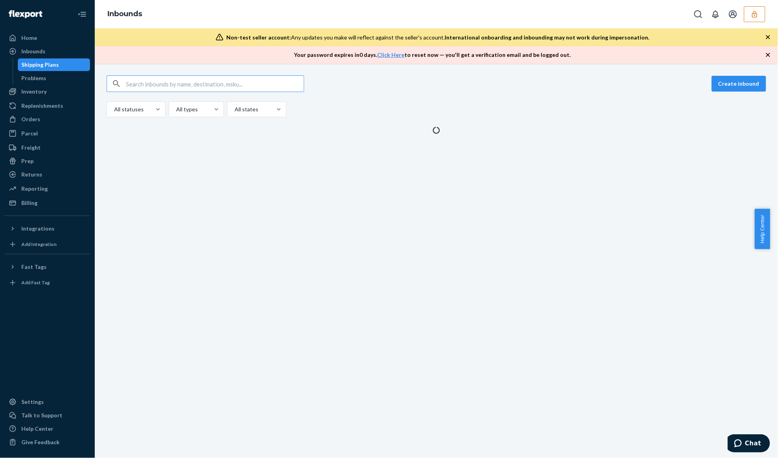
click at [73, 69] on div "Shipping Plans" at bounding box center [54, 64] width 71 height 11
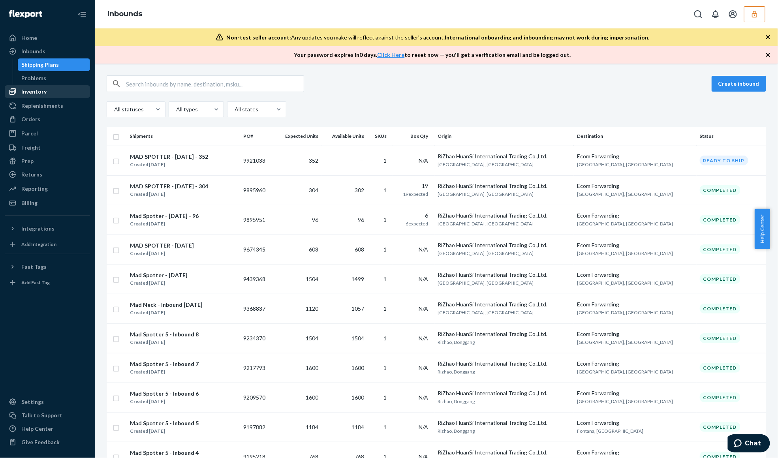
click at [71, 89] on div "Inventory" at bounding box center [48, 91] width 84 height 11
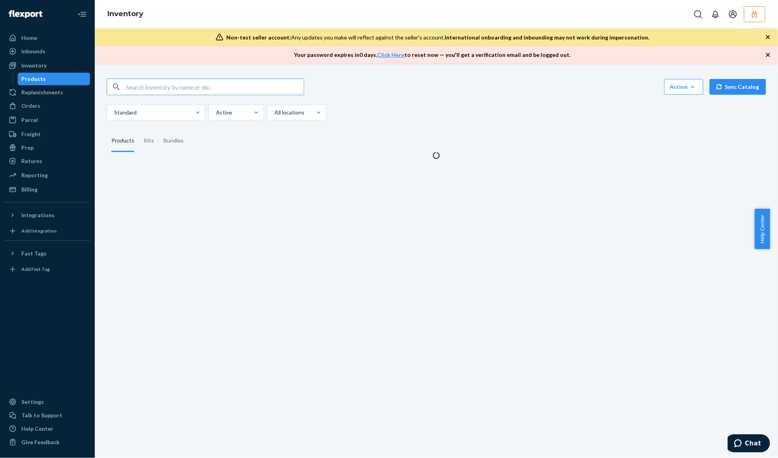
click at [141, 91] on input "text" at bounding box center [215, 87] width 178 height 16
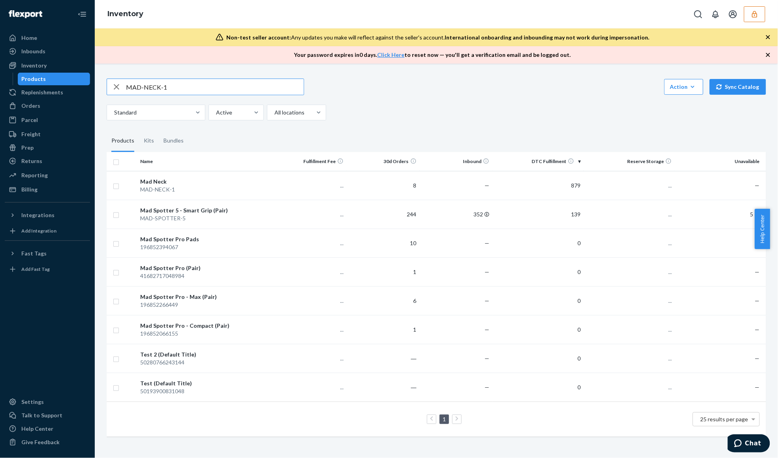
type input "MAD-NECK-1"
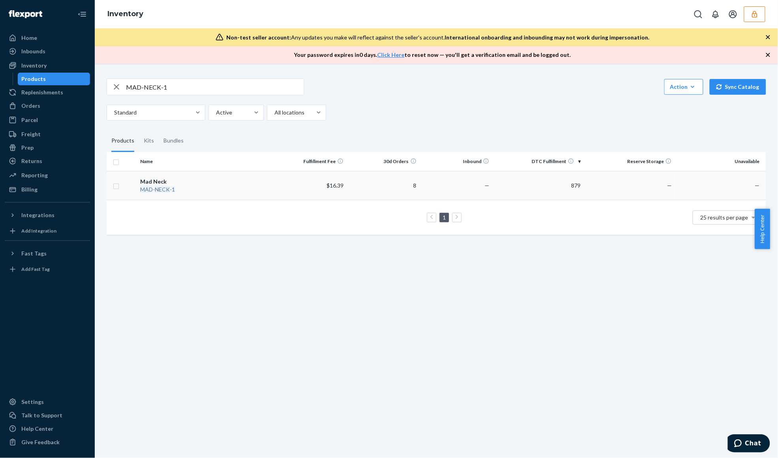
click at [238, 195] on td "Mad Neck MAD - NECK - 1" at bounding box center [205, 185] width 137 height 29
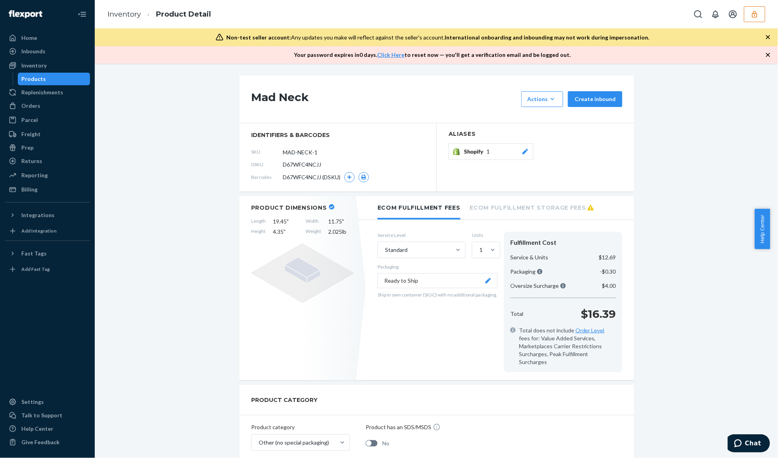
click at [576, 312] on div "Total $16.39" at bounding box center [563, 314] width 112 height 16
click at [590, 315] on p "$16.39" at bounding box center [598, 314] width 35 height 16
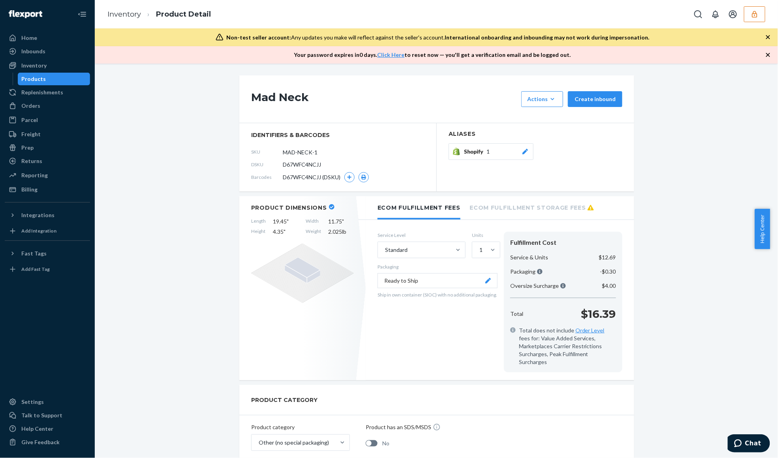
click at [310, 161] on span "D67WFC4NCJJ" at bounding box center [302, 165] width 38 height 8
copy span "D67WFC4NCJJ"
click at [307, 154] on input "MAD-NECK-1" at bounding box center [318, 152] width 62 height 15
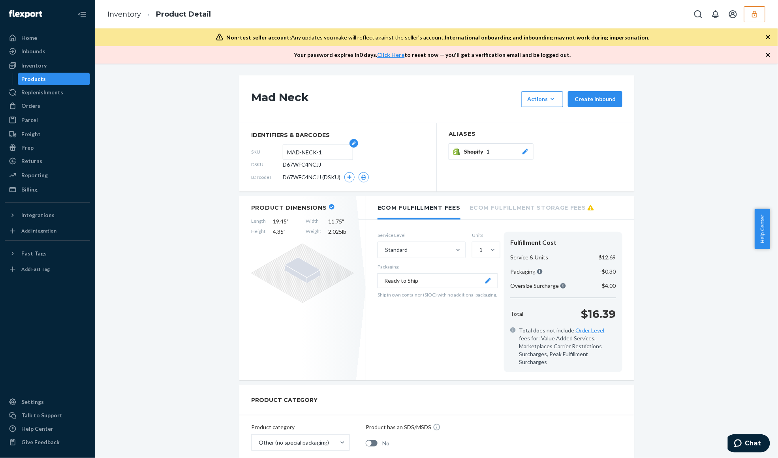
click at [307, 154] on input "MAD-NECK-1" at bounding box center [318, 152] width 62 height 15
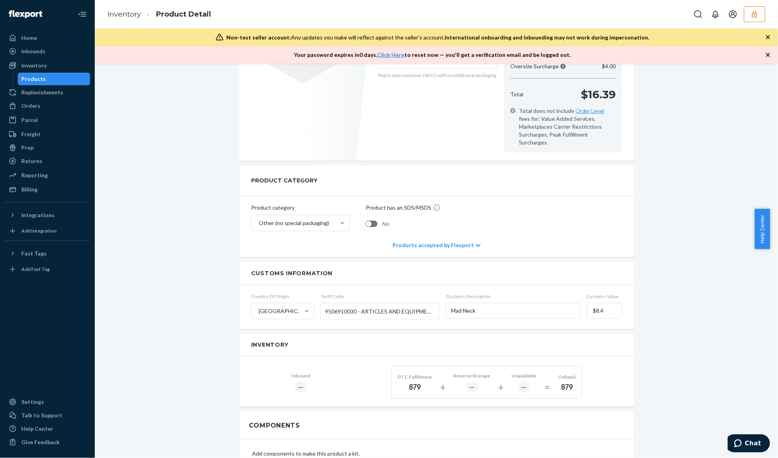
scroll to position [263, 0]
